Goal: Task Accomplishment & Management: Complete application form

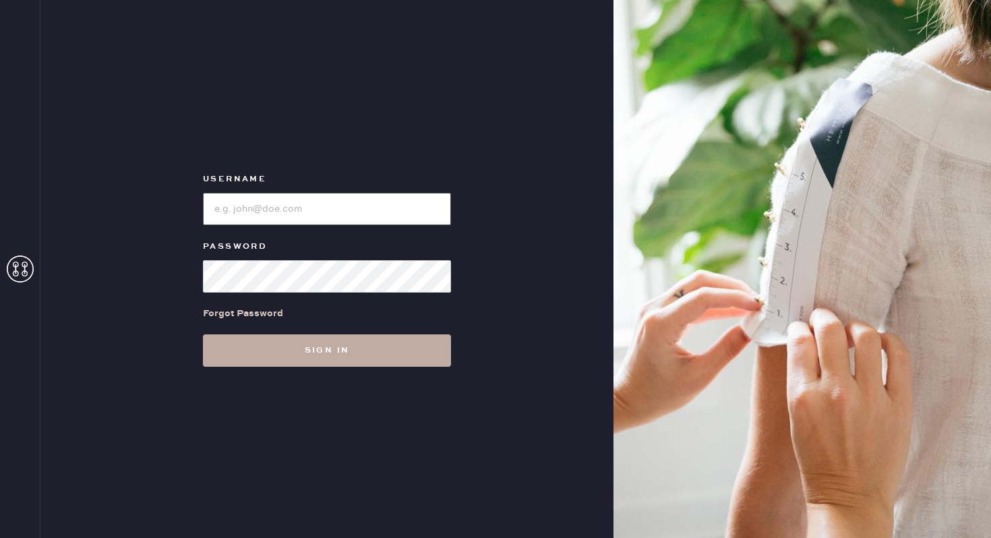
type input "reformationbroadwayplaza"
click at [378, 356] on button "Sign in" at bounding box center [327, 350] width 248 height 32
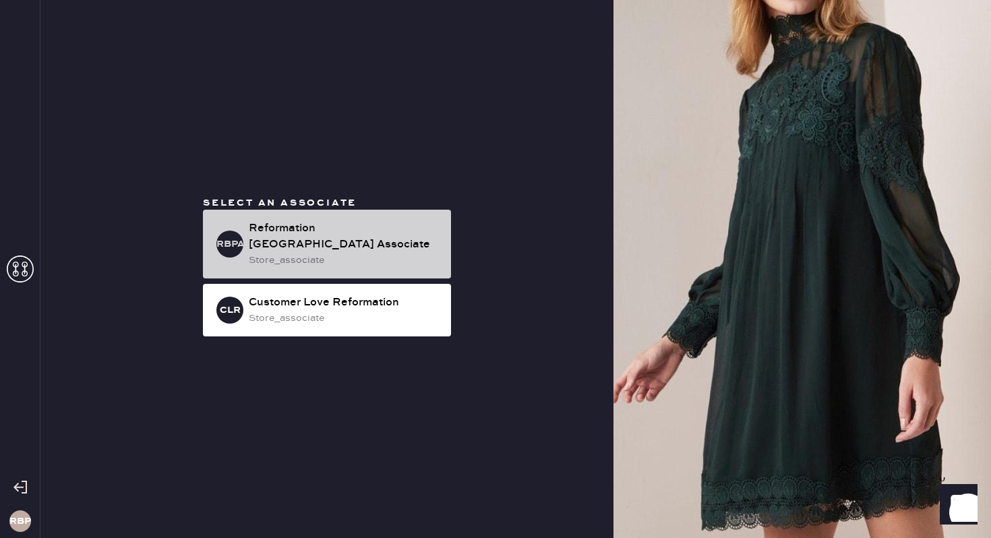
click at [343, 229] on div "Reformation [GEOGRAPHIC_DATA] Associate" at bounding box center [345, 237] width 192 height 32
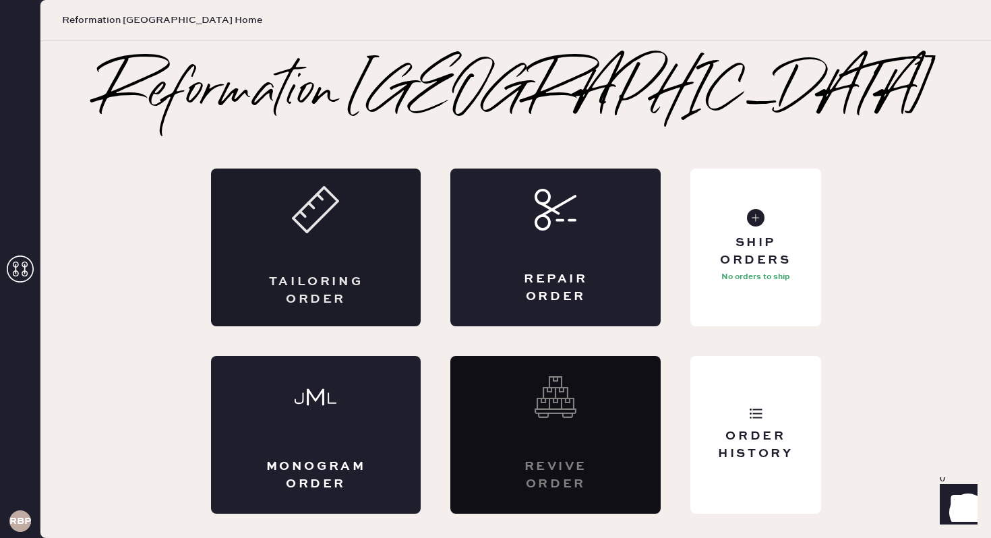
click at [316, 252] on div "Tailoring Order" at bounding box center [316, 248] width 210 height 158
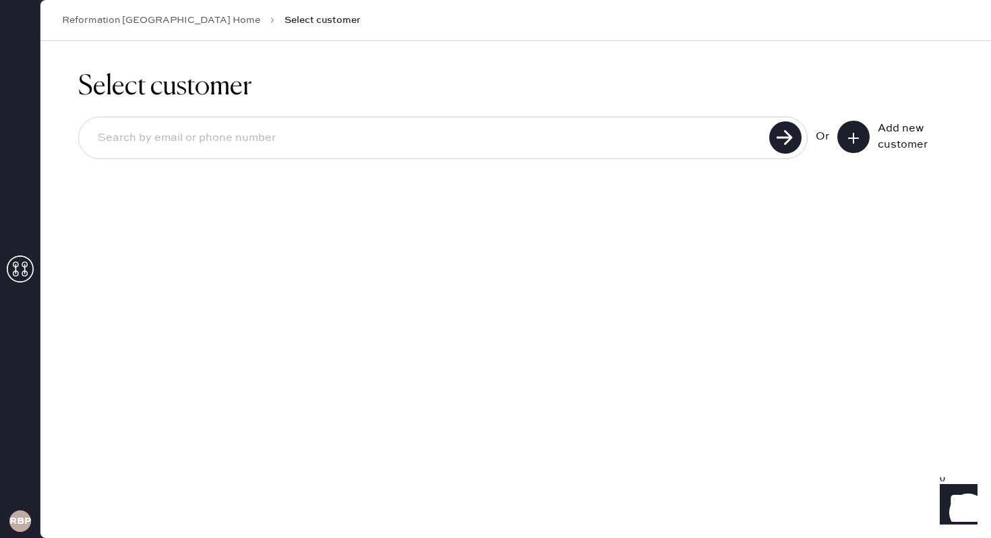
click at [840, 135] on button at bounding box center [854, 137] width 32 height 32
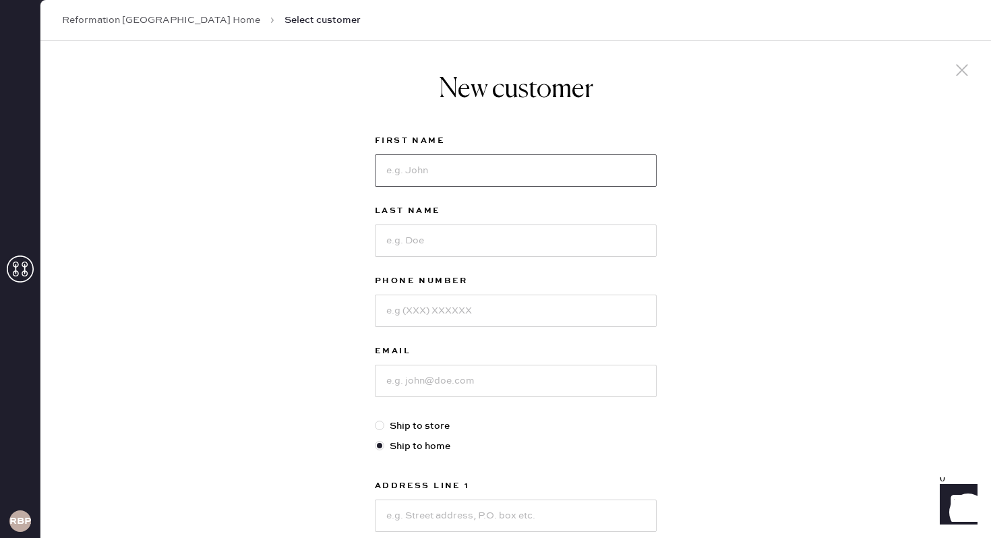
click at [645, 174] on input at bounding box center [516, 170] width 282 height 32
type input "[PERSON_NAME]"
click at [552, 236] on input at bounding box center [516, 241] width 282 height 32
type input "[PERSON_NAME]"
click at [436, 305] on input at bounding box center [516, 311] width 282 height 32
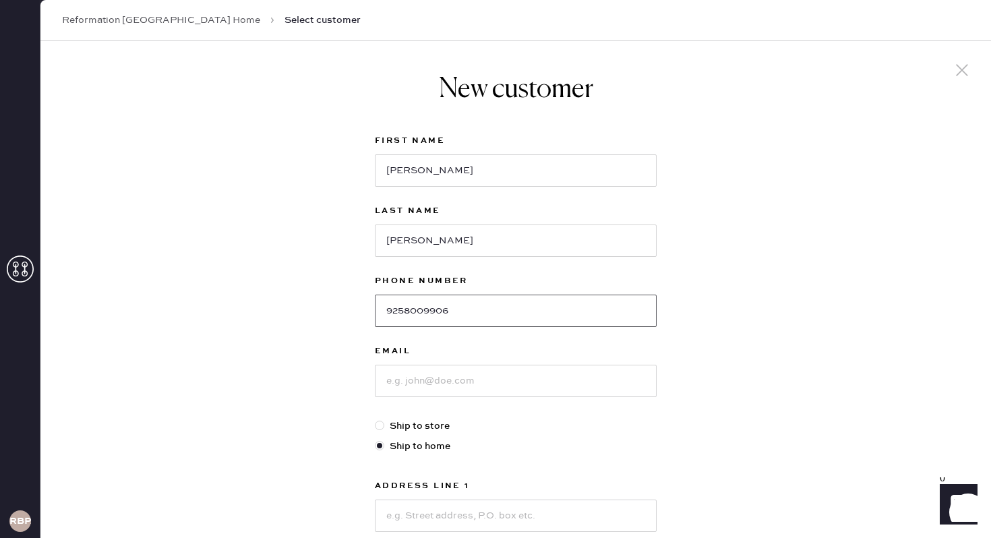
type input "9258009906"
click at [382, 376] on input at bounding box center [516, 381] width 282 height 32
type input "[EMAIL_ADDRESS][DOMAIN_NAME]"
click at [906, 279] on div "New customer First Name [PERSON_NAME] Last Name [PERSON_NAME] Phone Number [PHO…" at bounding box center [515, 459] width 951 height 836
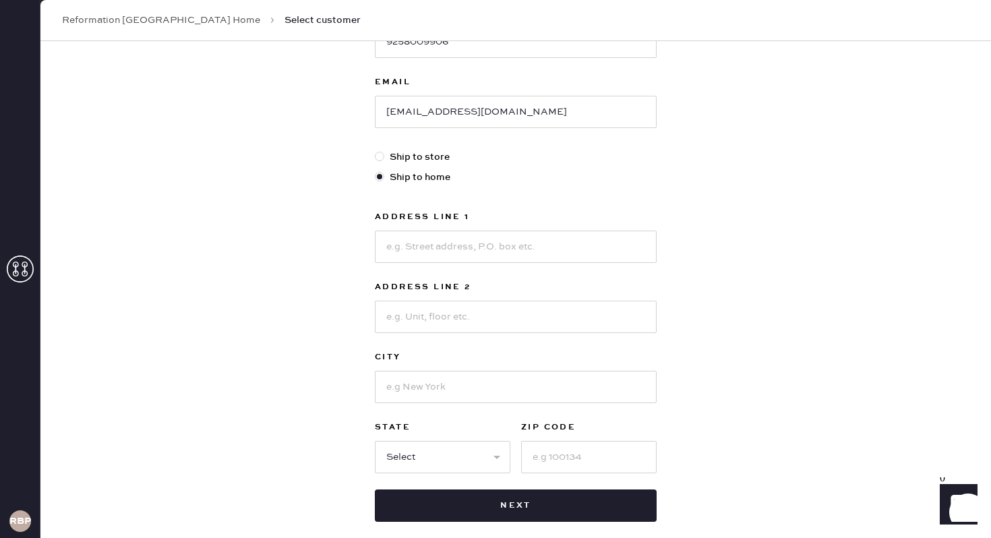
scroll to position [270, 0]
click at [509, 248] on input at bounding box center [516, 246] width 282 height 32
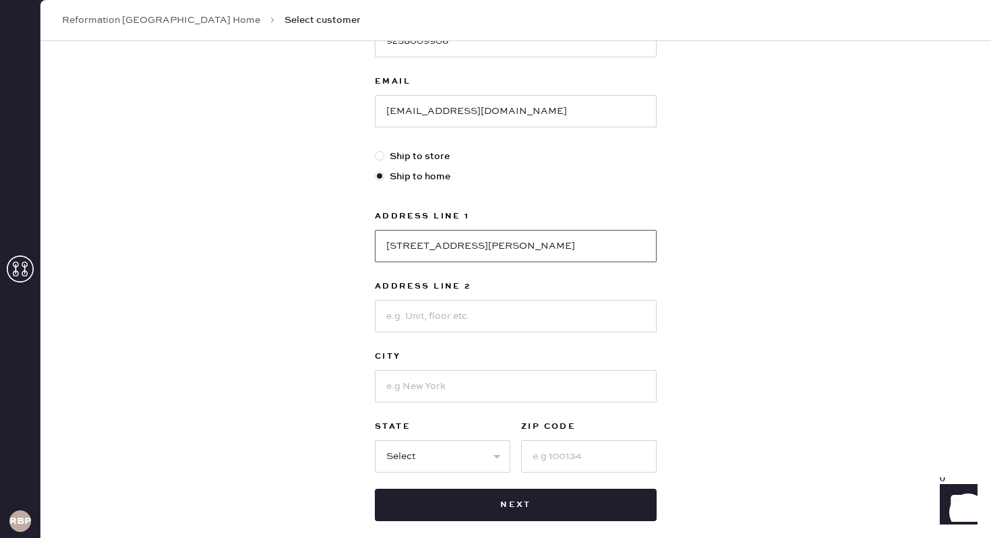
type input "[STREET_ADDRESS][PERSON_NAME]"
click at [461, 319] on input at bounding box center [516, 316] width 282 height 32
click at [398, 376] on input at bounding box center [516, 386] width 282 height 32
type input "[GEOGRAPHIC_DATA]"
click at [438, 450] on select "Select AK AL AR AZ CA CO CT [GEOGRAPHIC_DATA] DE FL [GEOGRAPHIC_DATA] HI [GEOGR…" at bounding box center [443, 456] width 136 height 32
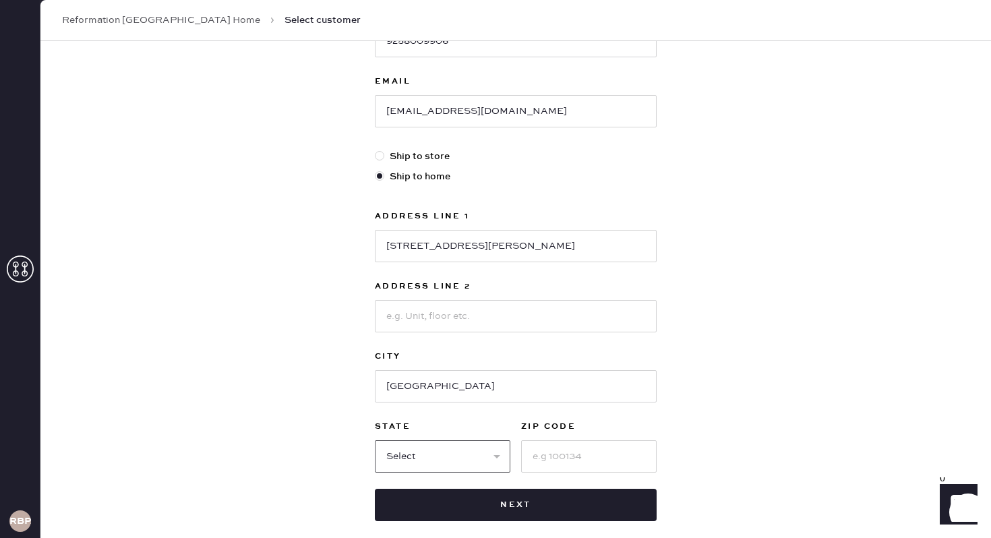
select select "CA"
click at [537, 456] on input at bounding box center [589, 456] width 136 height 32
type input "94526"
click at [805, 374] on div "New customer First Name [PERSON_NAME] Last Name [PERSON_NAME] Phone Number [PHO…" at bounding box center [515, 189] width 951 height 836
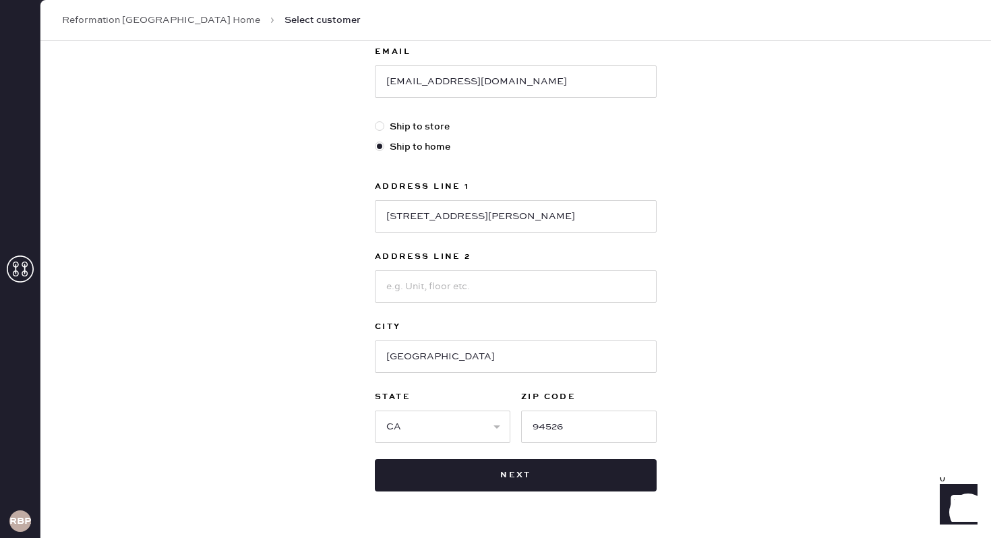
scroll to position [324, 0]
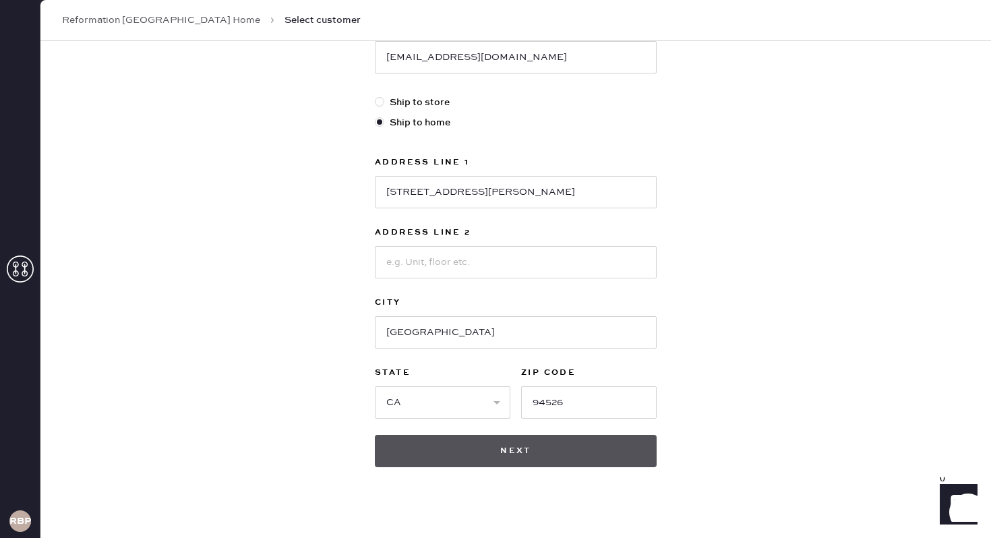
click at [546, 457] on button "Next" at bounding box center [516, 451] width 282 height 32
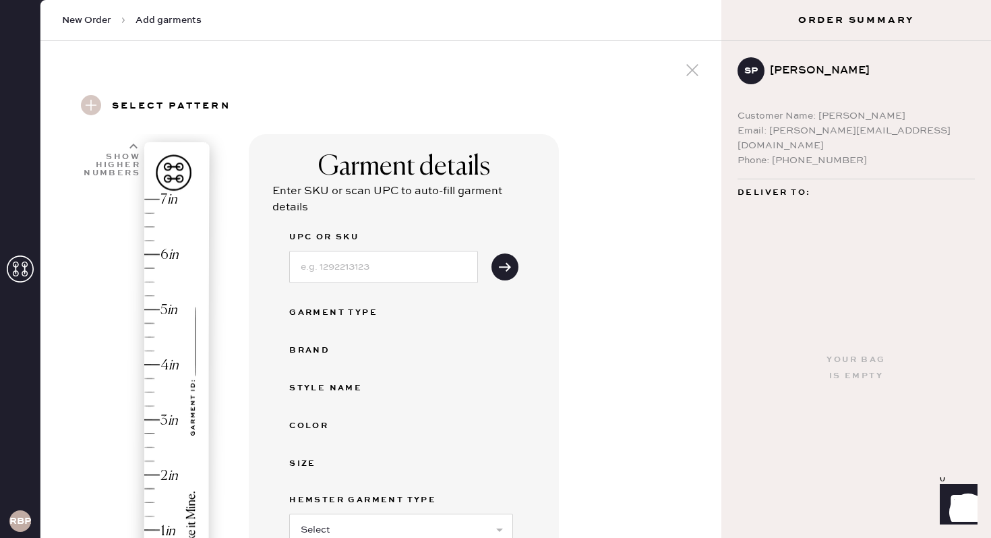
click at [671, 249] on div "Garment details Enter SKU or scan UPC to auto-fill garment details UPC or SKU G…" at bounding box center [480, 476] width 462 height 684
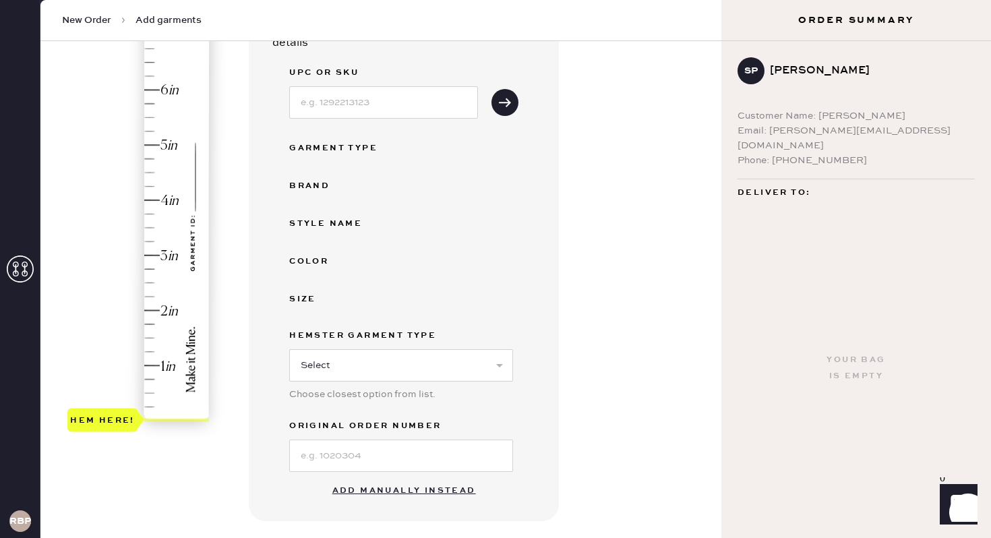
scroll to position [216, 0]
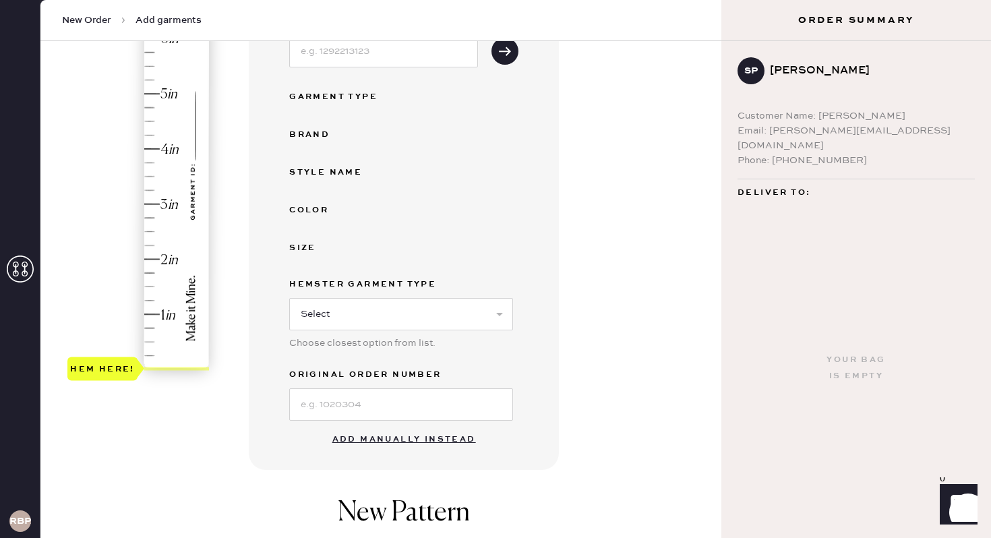
click at [436, 440] on button "Add manually instead" at bounding box center [404, 439] width 160 height 27
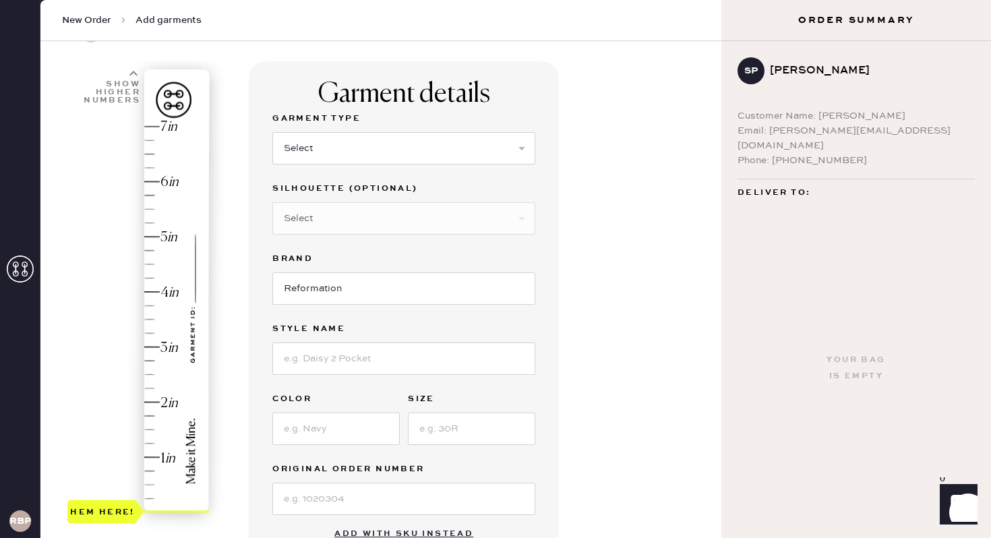
scroll to position [4, 0]
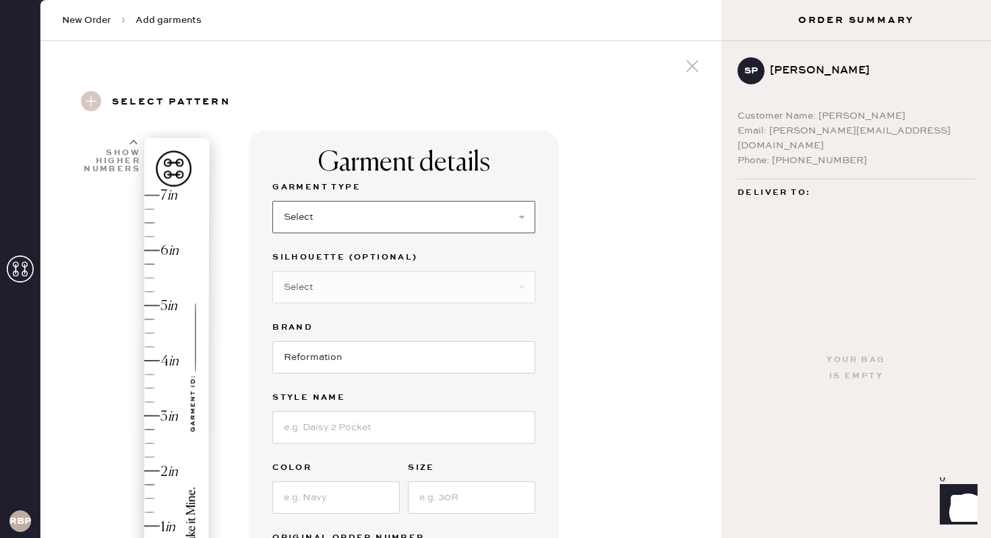
click at [440, 212] on select "Select Basic Skirt Jeans Leggings Pants Shorts Basic Sleeved Dress Basic Sleeve…" at bounding box center [403, 217] width 263 height 32
select select "2"
click at [606, 242] on div "Garment details Garment Type Select Basic Skirt Jeans Leggings Pants Shorts Bas…" at bounding box center [480, 483] width 462 height 707
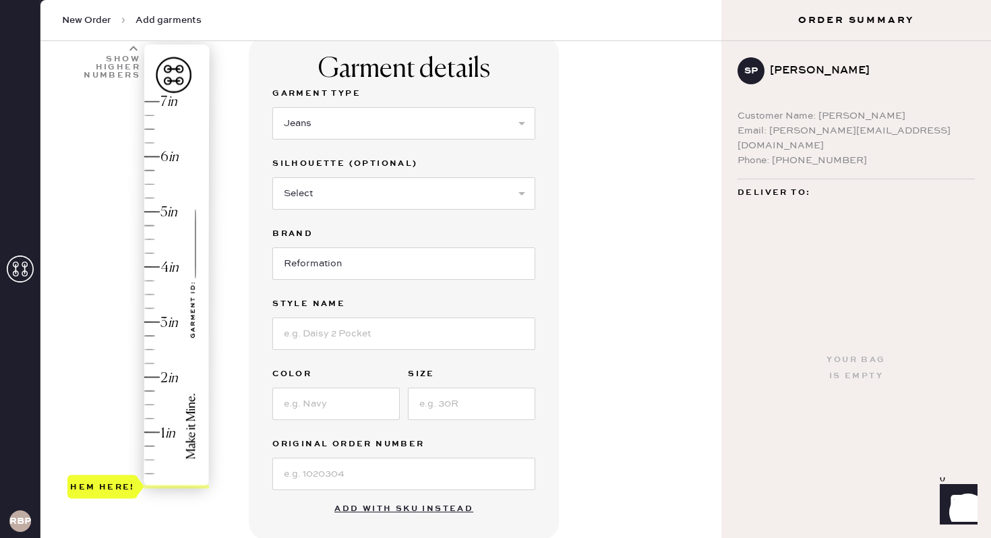
scroll to position [112, 0]
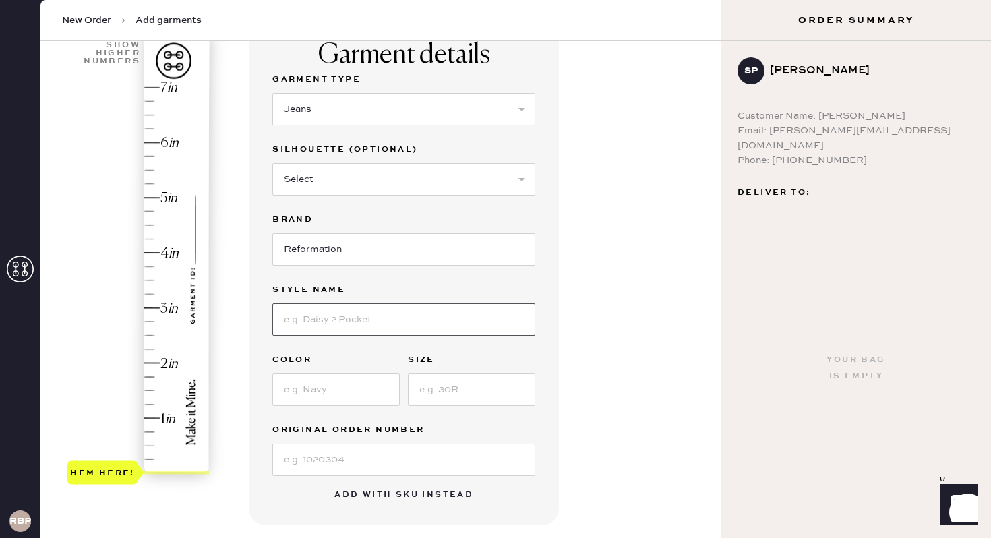
click at [409, 322] on input at bounding box center [403, 319] width 263 height 32
type input "Kara Low Rise Loose FLare"
click at [357, 392] on input at bounding box center [335, 390] width 127 height 32
type input "f"
type input "[PERSON_NAME]"
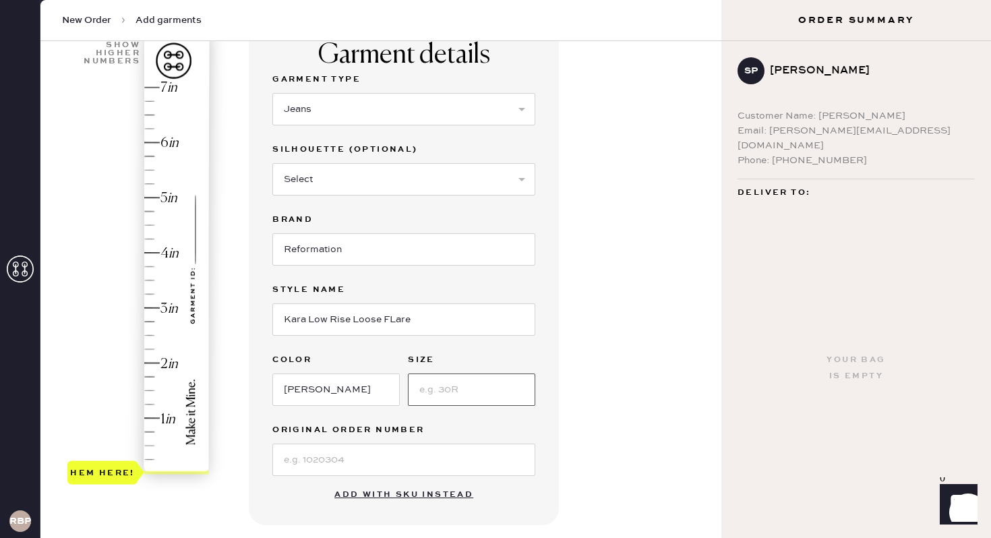
click at [465, 395] on input at bounding box center [471, 390] width 127 height 32
type input "24"
click at [641, 339] on div "Garment details Garment Type Select Basic Skirt Jeans Leggings Pants Shorts Bas…" at bounding box center [480, 405] width 462 height 766
type input "4.5"
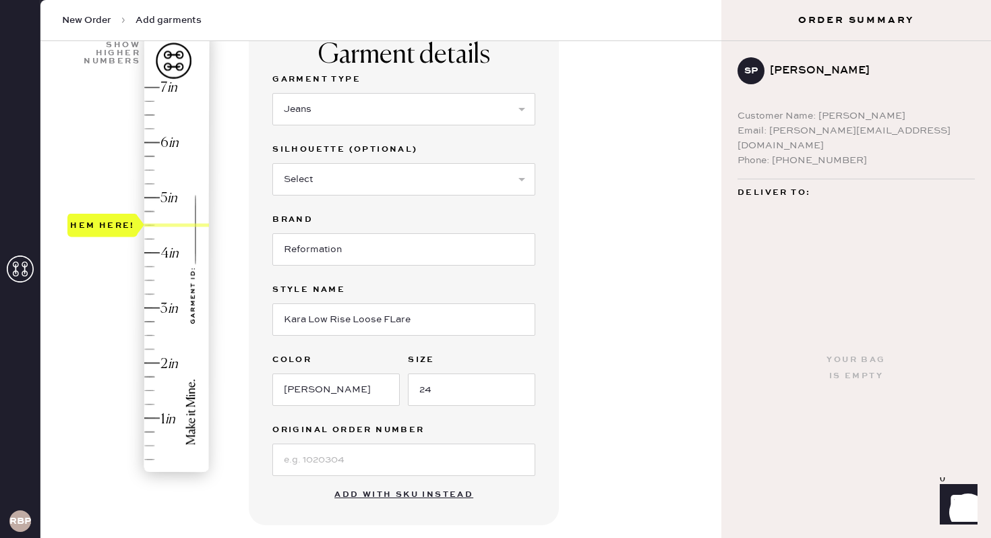
click at [150, 225] on div "Hem here!" at bounding box center [139, 281] width 144 height 398
click at [627, 293] on div "Garment details Garment Type Select Basic Skirt Jeans Leggings Pants Shorts Bas…" at bounding box center [480, 405] width 462 height 766
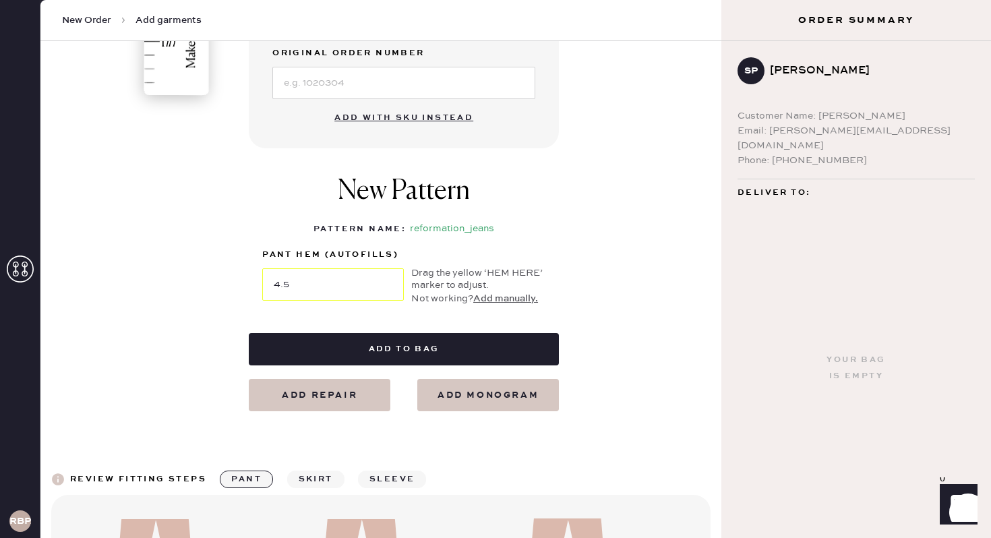
scroll to position [490, 0]
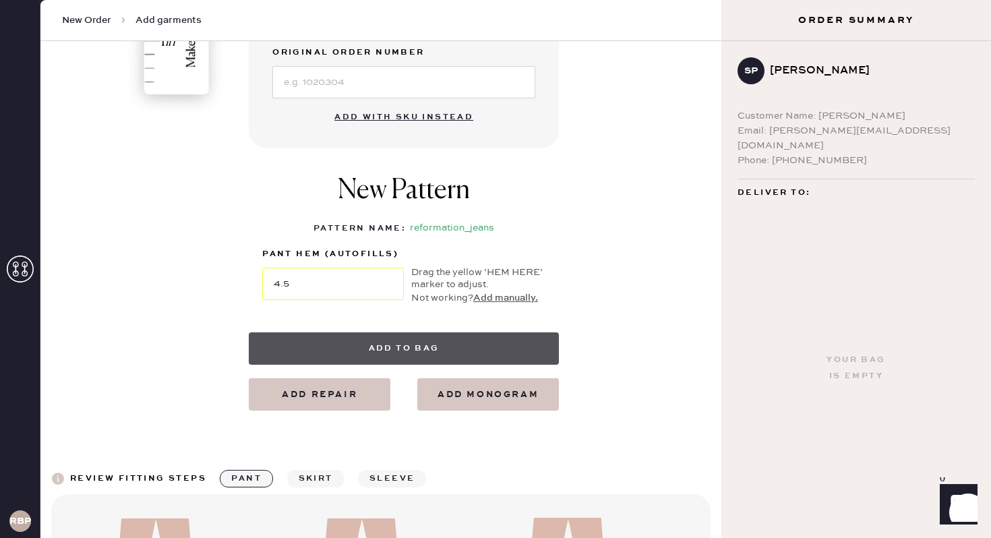
click at [411, 349] on button "Add to bag" at bounding box center [404, 348] width 310 height 32
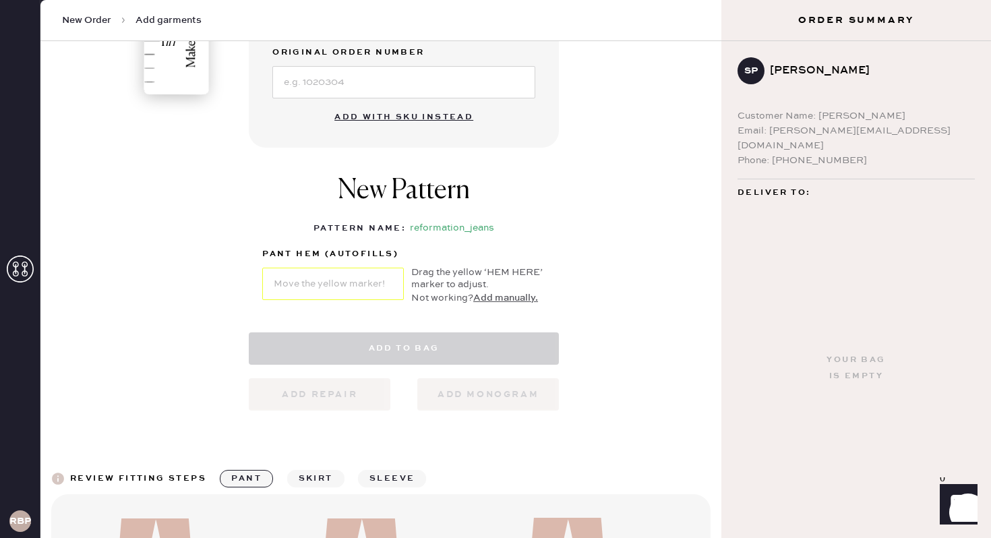
select select "2"
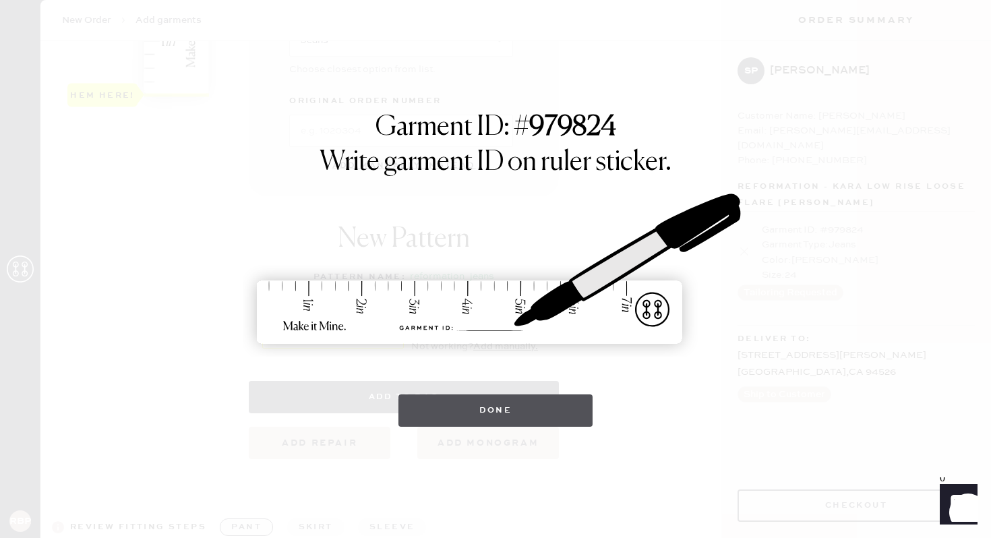
click at [488, 403] on button "Done" at bounding box center [496, 410] width 195 height 32
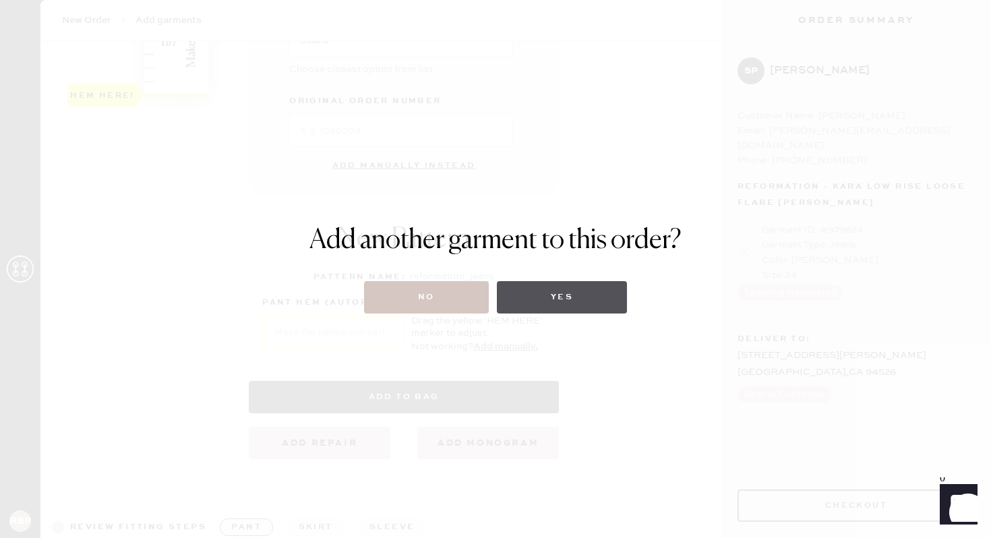
click at [535, 309] on button "Yes" at bounding box center [562, 297] width 130 height 32
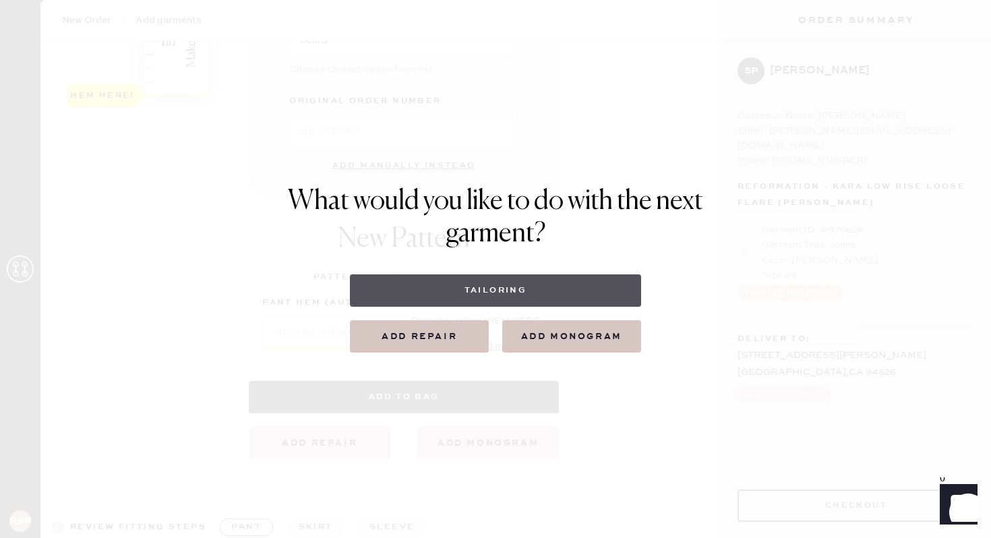
click at [515, 291] on button "Tailoring" at bounding box center [495, 290] width 291 height 32
select select
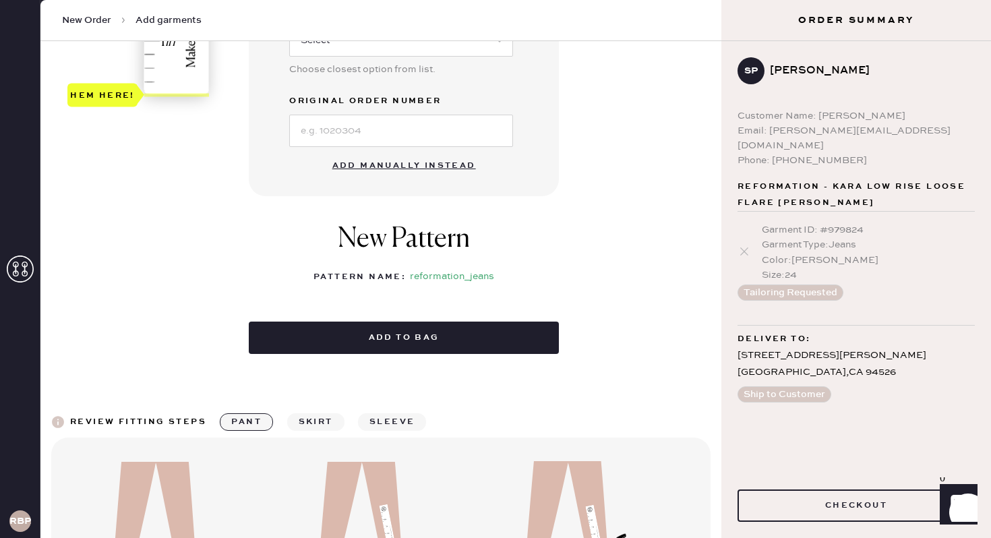
scroll to position [0, 0]
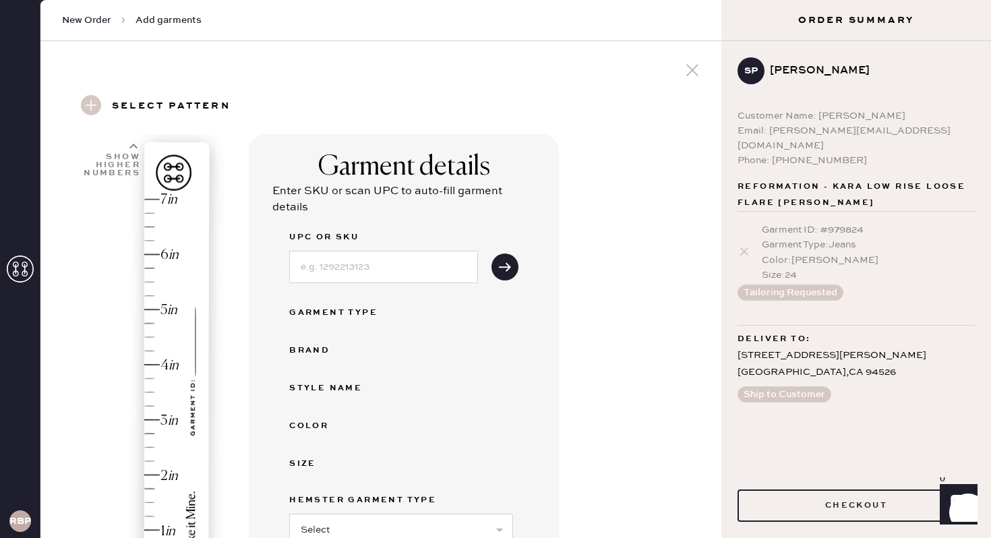
click at [600, 265] on div "Garment details Enter SKU or scan UPC to auto-fill garment details UPC or SKU G…" at bounding box center [480, 476] width 462 height 684
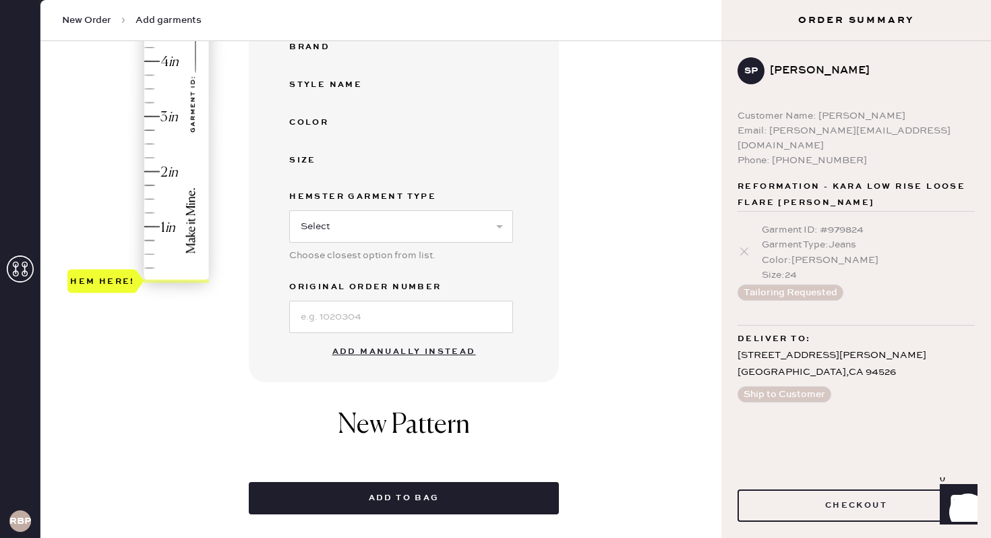
scroll to position [324, 0]
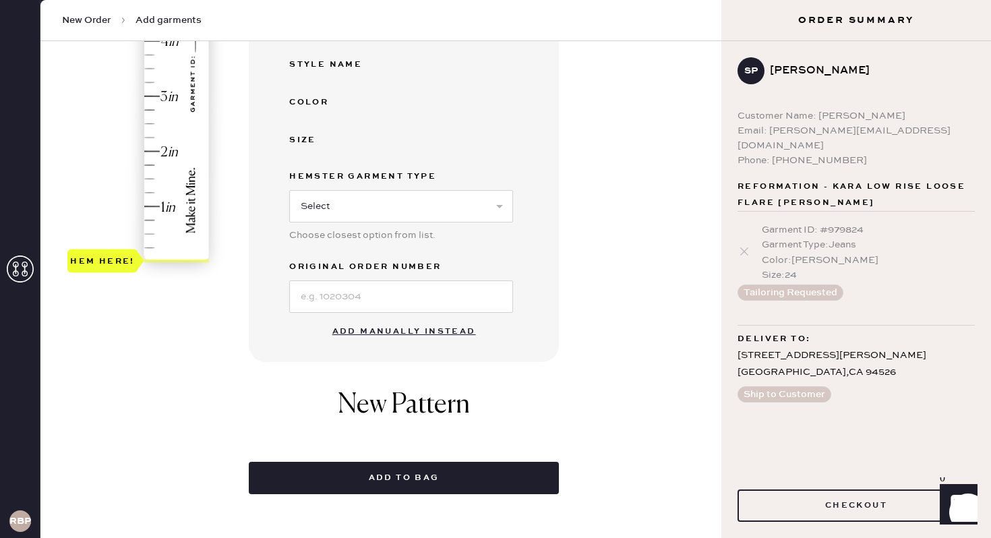
click at [409, 331] on button "Add manually instead" at bounding box center [404, 331] width 160 height 27
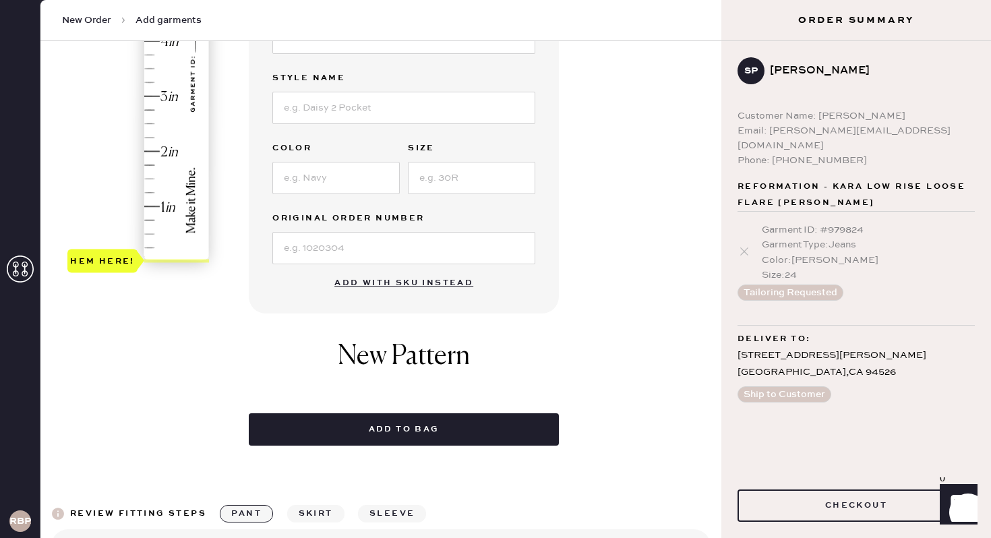
click at [674, 244] on div "Garment details Garment Type Select Basic Skirt Jeans Leggings Pants Shorts Bas…" at bounding box center [480, 128] width 462 height 635
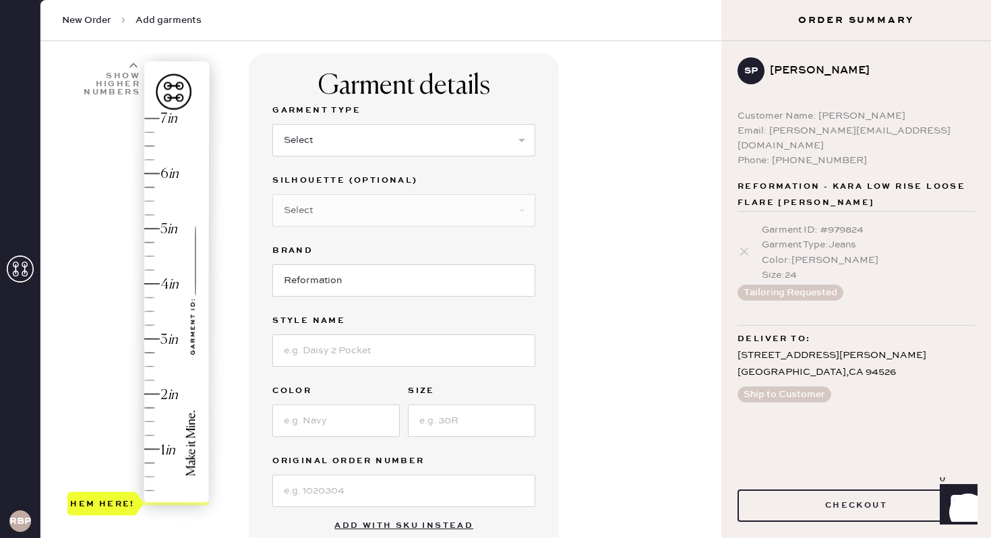
scroll to position [81, 0]
click at [484, 127] on select "Select Basic Skirt Jeans Leggings Pants Shorts Basic Sleeved Dress Basic Sleeve…" at bounding box center [403, 140] width 263 height 32
select select "2"
click at [363, 349] on input at bounding box center [403, 350] width 263 height 32
type input "[PERSON_NAME] Rise Jeans"
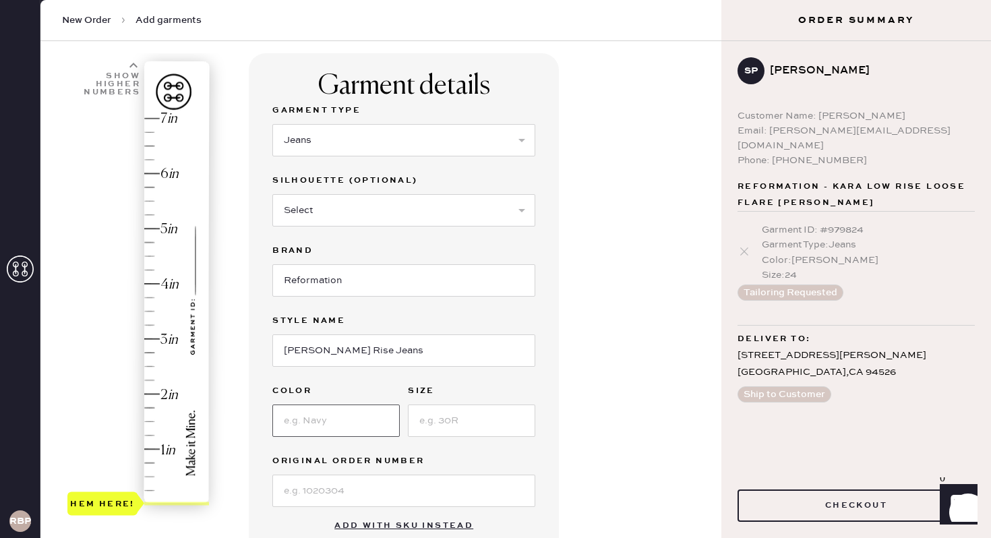
click at [314, 424] on input at bounding box center [335, 421] width 127 height 32
type input "[GEOGRAPHIC_DATA]"
click at [502, 419] on input at bounding box center [471, 421] width 127 height 32
type input "25"
click at [635, 413] on div "Garment details Garment Type Select Basic Skirt Jeans Leggings Pants Shorts Bas…" at bounding box center [480, 436] width 462 height 766
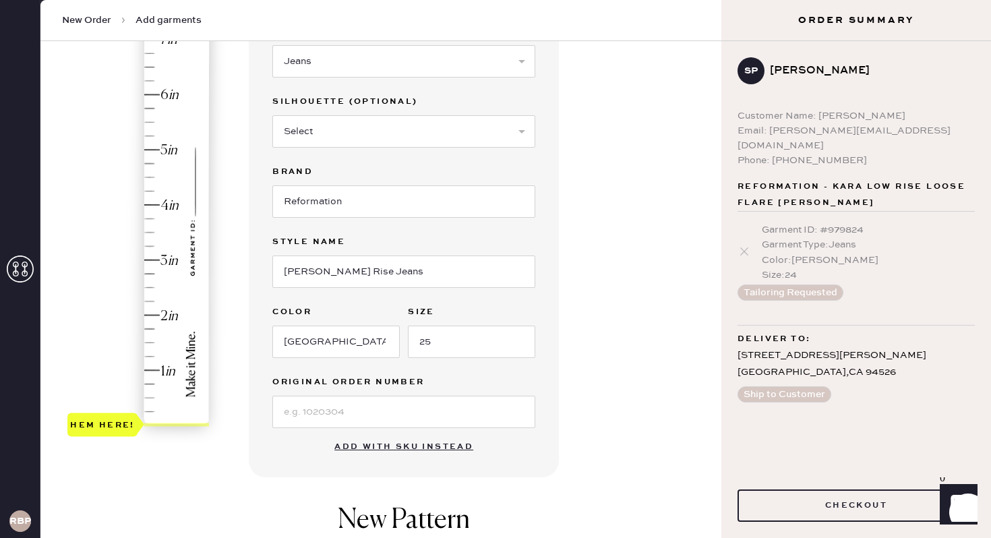
scroll to position [162, 0]
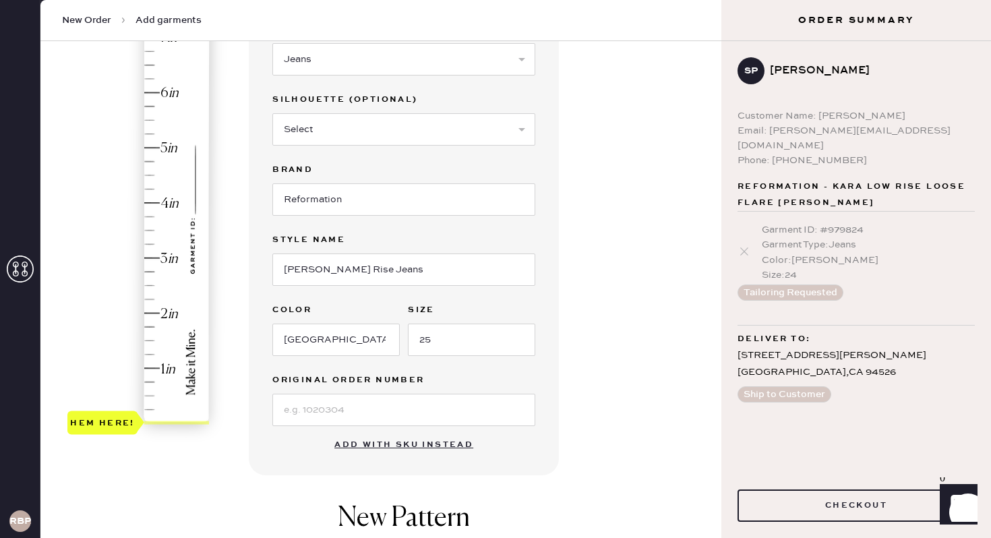
type input "4.75"
click at [154, 163] on div "Hem here!" at bounding box center [139, 231] width 144 height 398
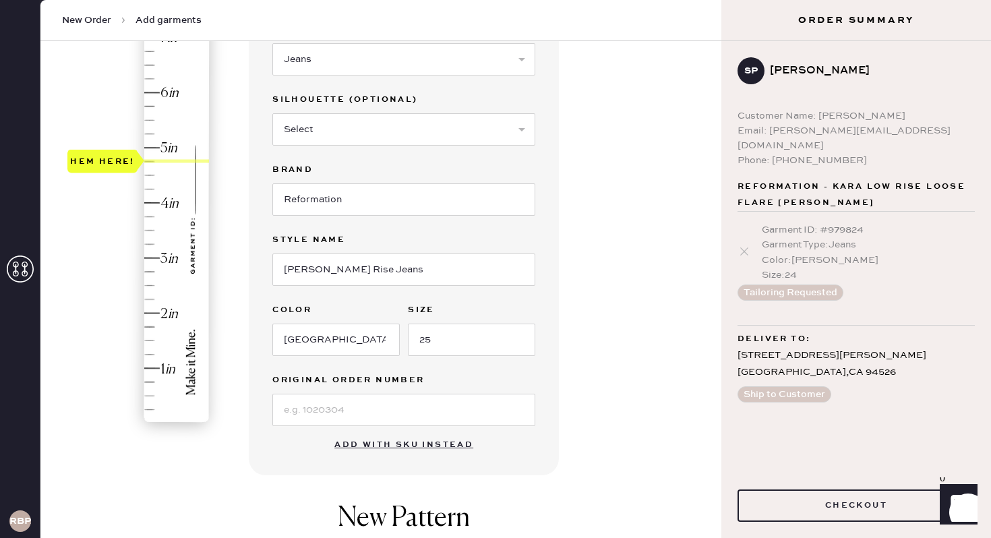
click at [611, 239] on div "Garment details Garment Type Select Basic Skirt Jeans Leggings Pants Shorts Bas…" at bounding box center [480, 355] width 462 height 766
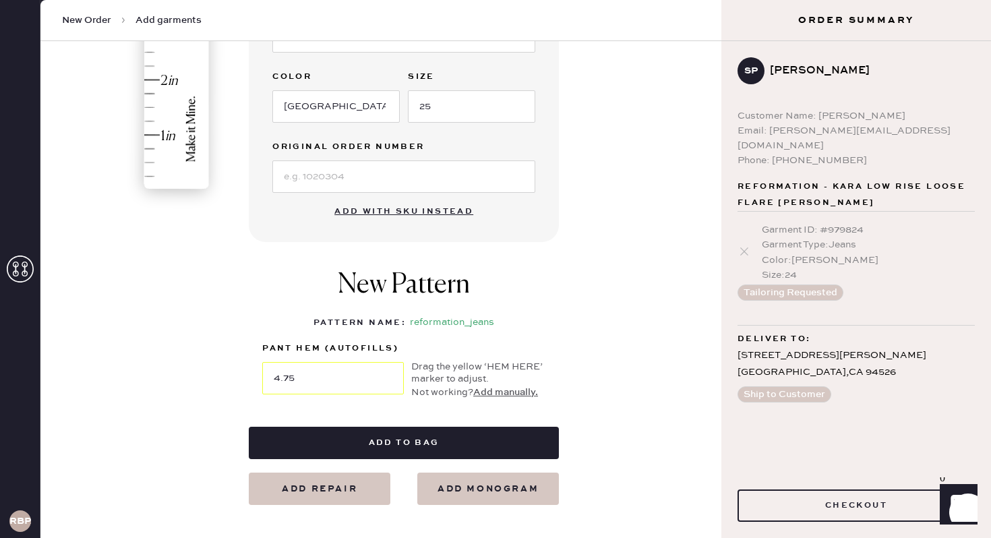
scroll to position [432, 0]
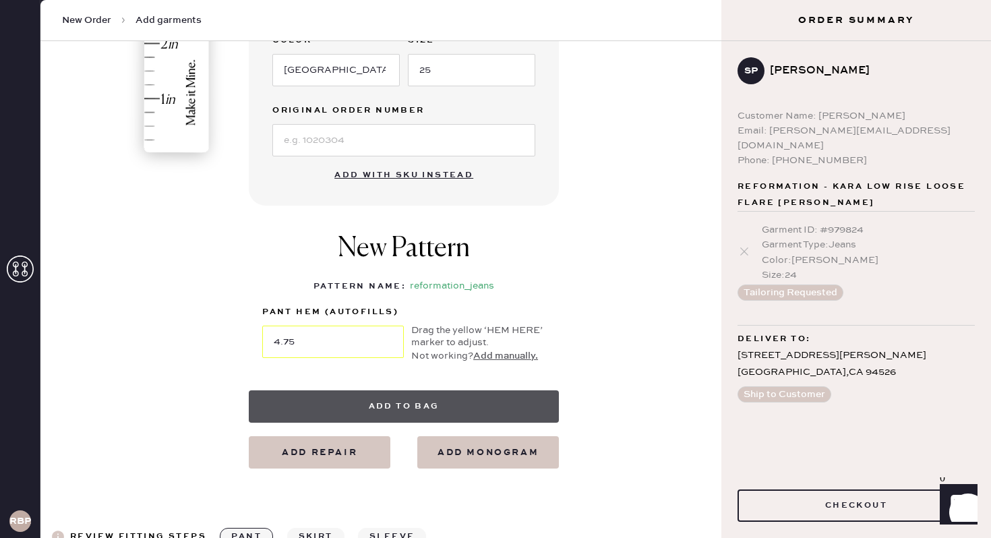
click at [477, 399] on button "Add to bag" at bounding box center [404, 406] width 310 height 32
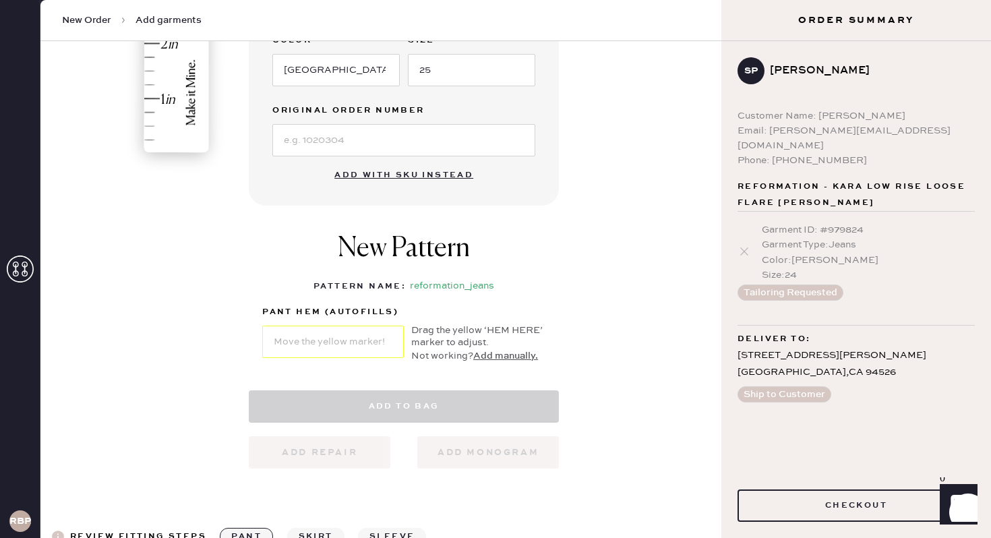
select select "2"
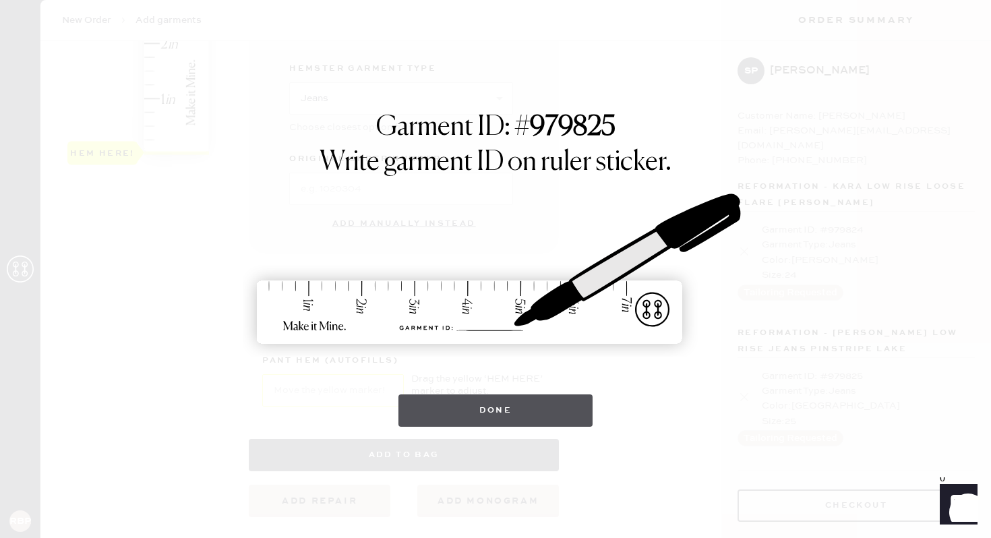
click at [498, 407] on button "Done" at bounding box center [496, 410] width 195 height 32
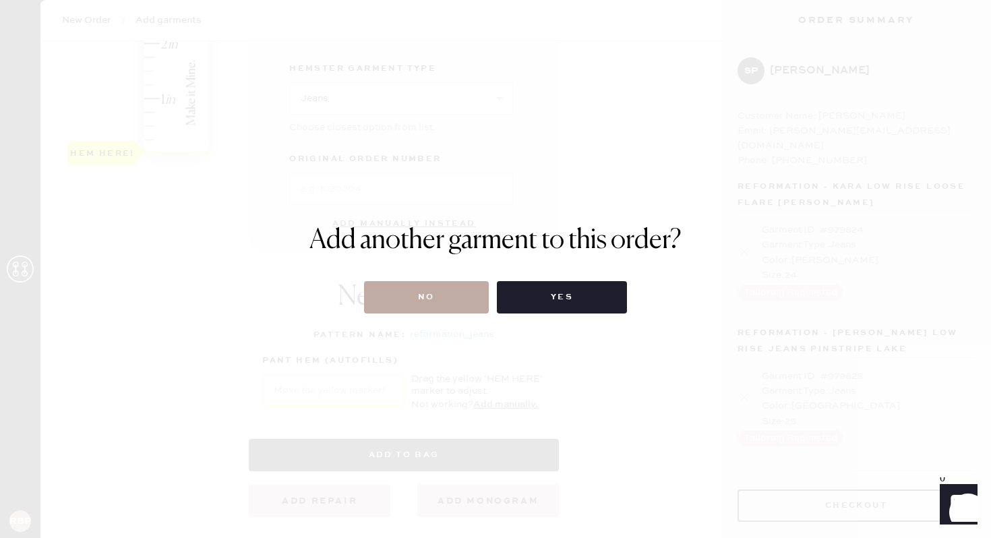
click at [421, 307] on button "No" at bounding box center [426, 297] width 125 height 32
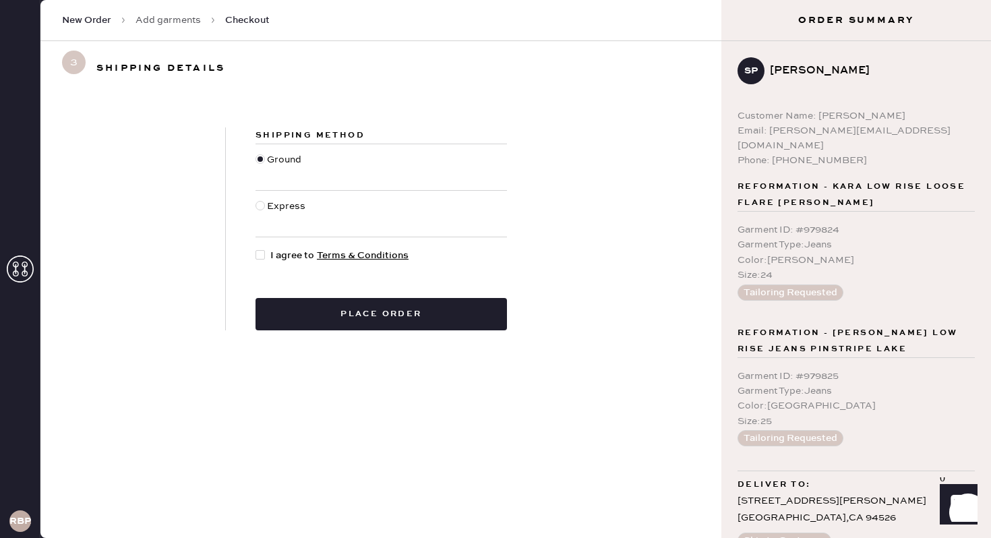
click at [264, 255] on div at bounding box center [260, 254] width 9 height 9
click at [256, 249] on input "I agree to Terms & Conditions" at bounding box center [256, 248] width 1 height 1
checkbox input "true"
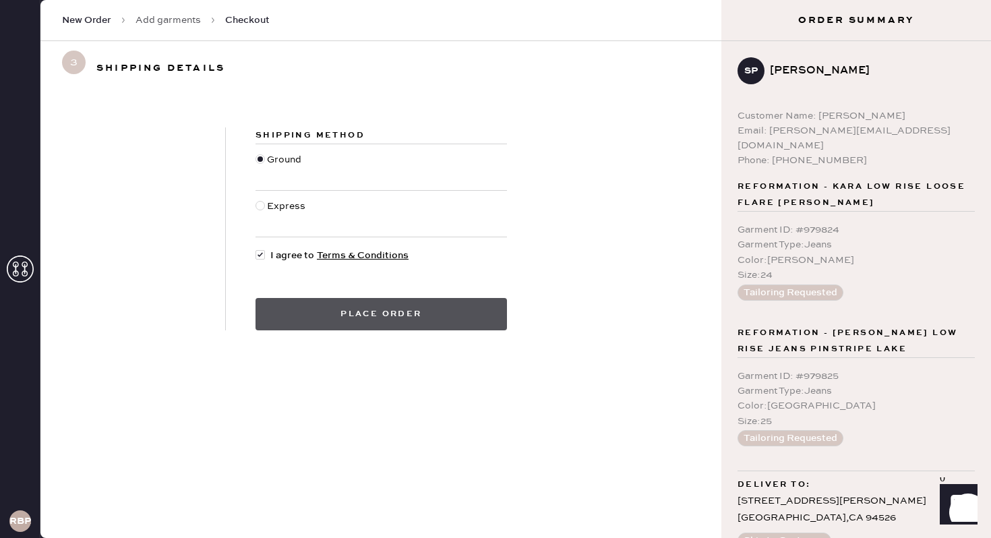
click at [324, 325] on button "Place order" at bounding box center [382, 314] width 252 height 32
